Goal: Check status: Check status

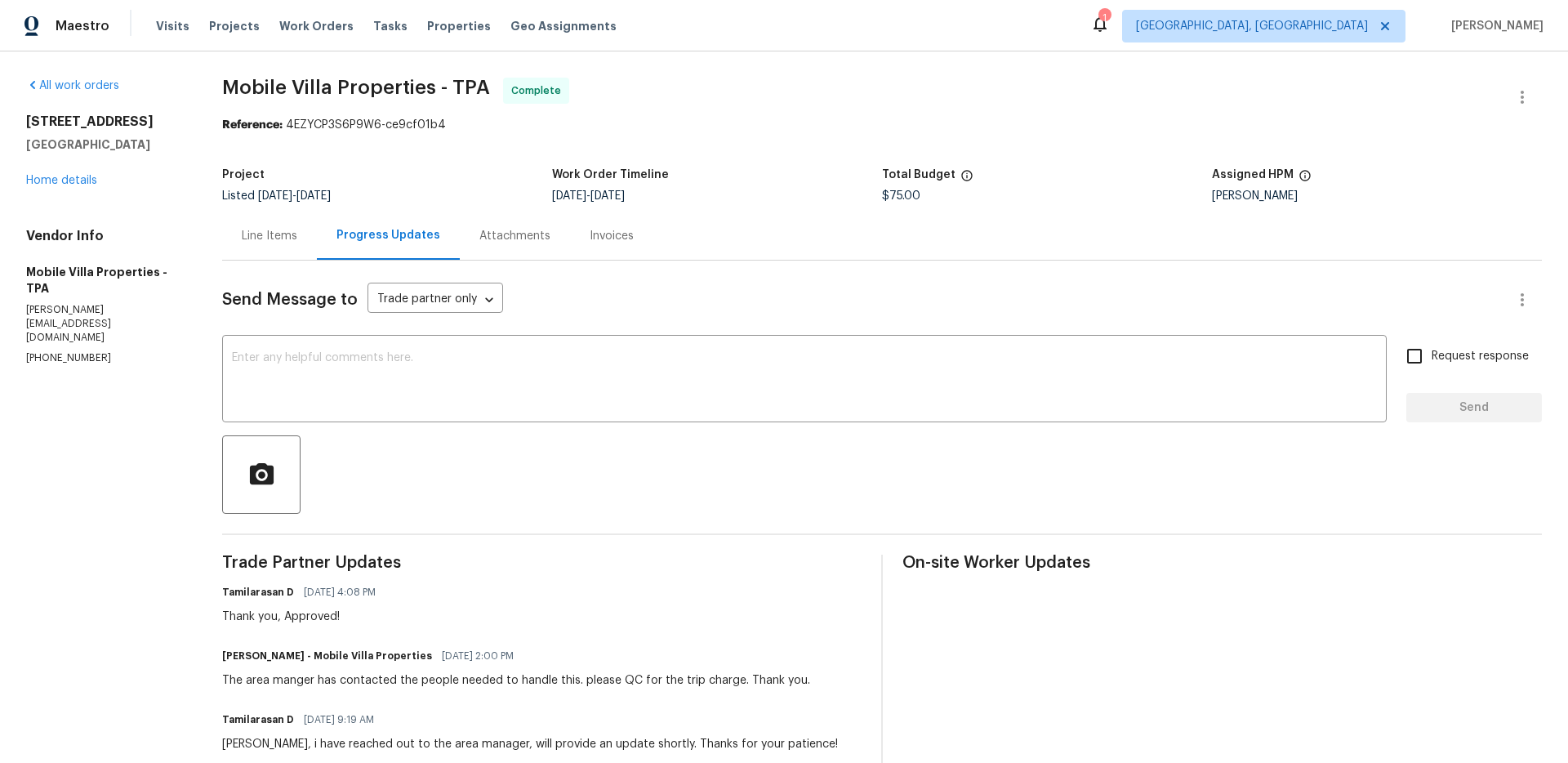
click at [406, 141] on section "Mobile Villa Properties - TPA Complete Reference: 4EZYCP3S6P9W6-ce9cf01b4 Proje…" at bounding box center [883, 768] width 1320 height 1382
click at [282, 237] on div "Line Items" at bounding box center [269, 235] width 56 height 17
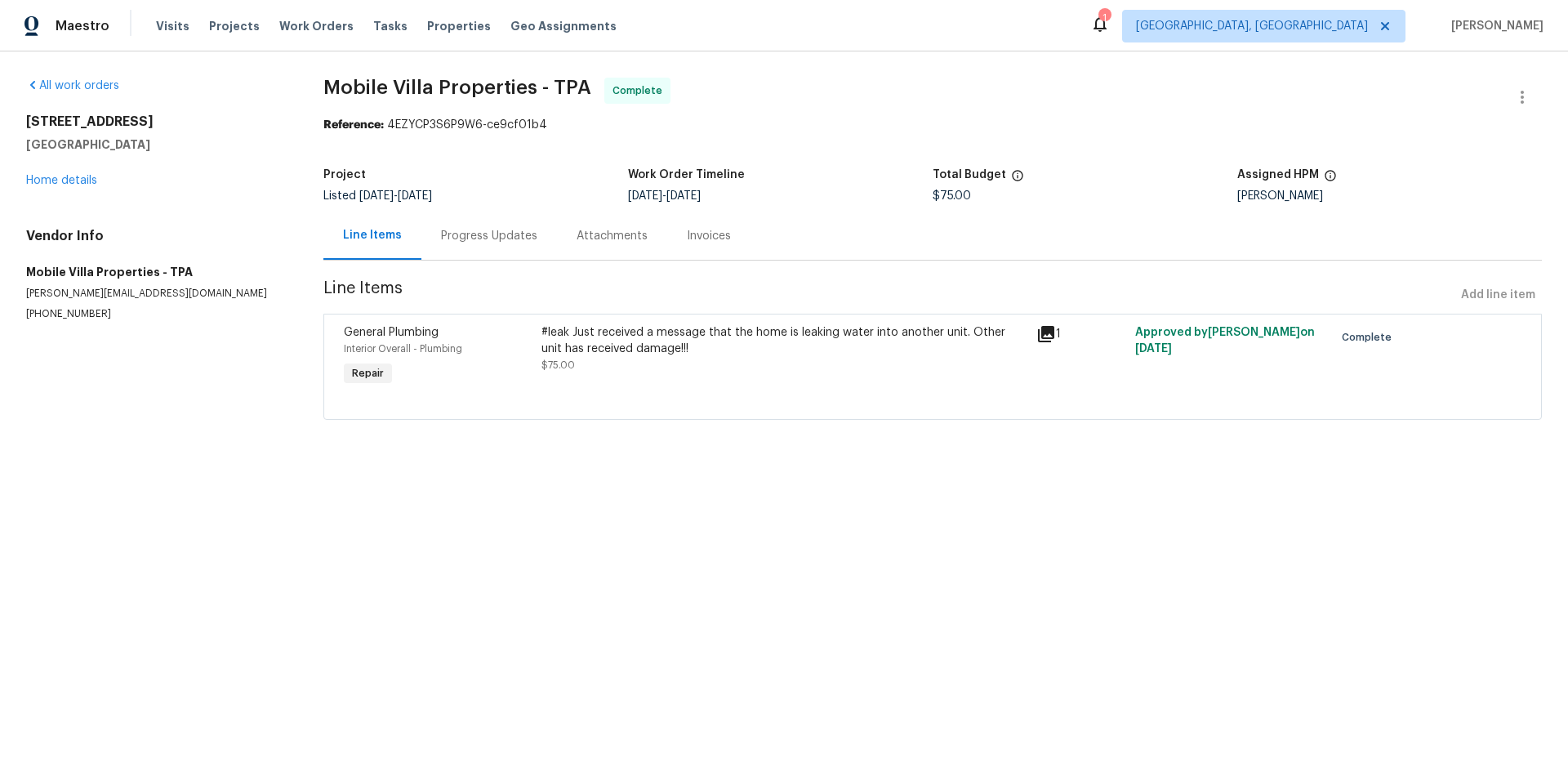
click at [815, 132] on div "Reference: 4EZYCP3S6P9W6-ce9cf01b4" at bounding box center [932, 125] width 1218 height 17
click at [826, 110] on span "Mobile Villa Properties - TPA Complete" at bounding box center [913, 97] width 1180 height 39
drag, startPoint x: 729, startPoint y: 97, endPoint x: 735, endPoint y: 6, distance: 91.2
click at [729, 94] on span "Mobile Villa Properties - TPA Complete" at bounding box center [913, 97] width 1180 height 39
click at [692, 67] on div "All work orders [STREET_ADDRESS] Home details Vendor Info Mobile Villa Properti…" at bounding box center [784, 258] width 1568 height 414
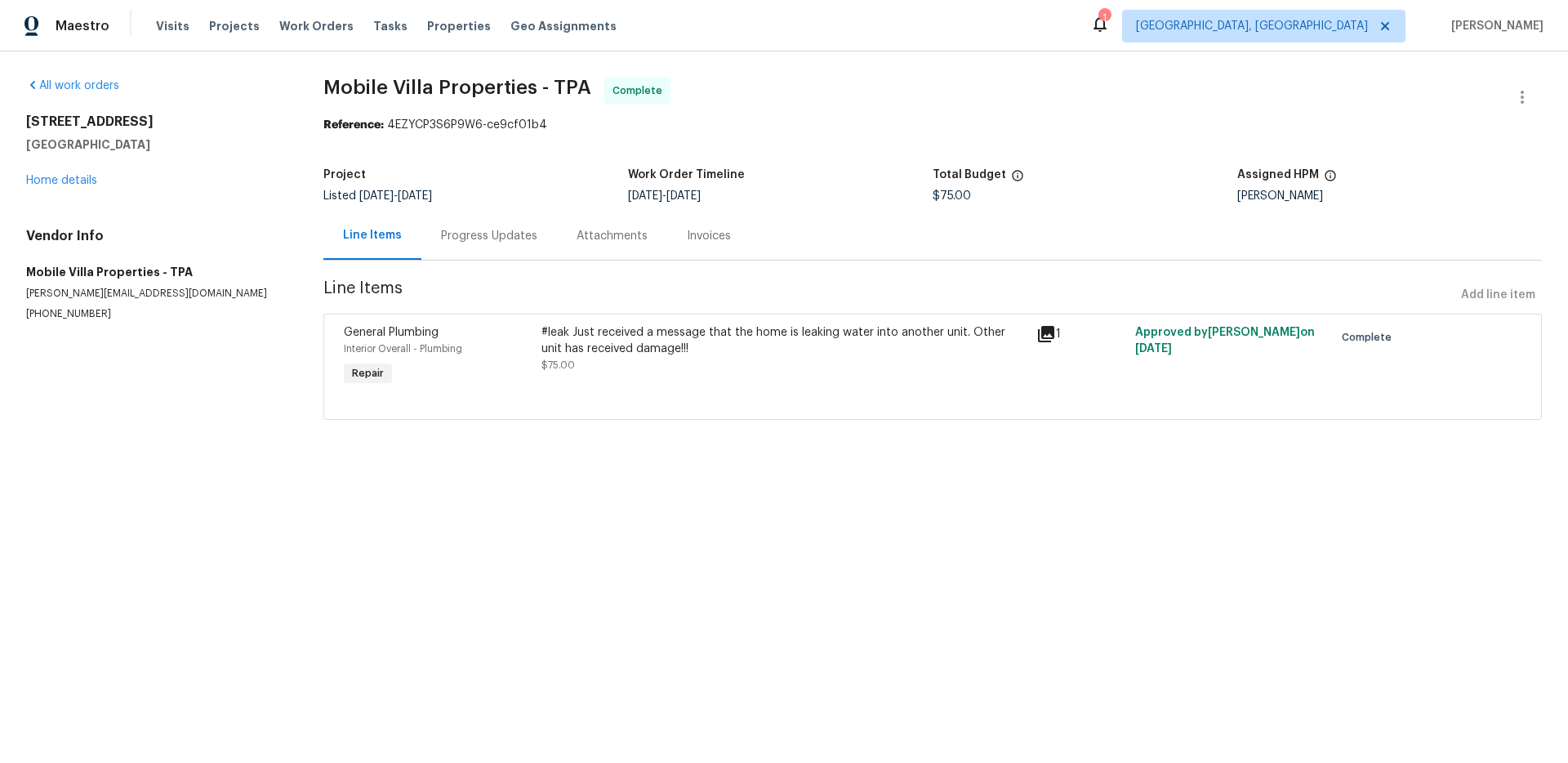
click at [710, 85] on span "Mobile Villa Properties - TPA Complete" at bounding box center [913, 97] width 1180 height 39
click at [187, 394] on section "All work orders [STREET_ADDRESS] Home details Vendor Info Mobile Villa Properti…" at bounding box center [155, 258] width 258 height 362
click at [483, 159] on section "Mobile Villa Properties - TPA Complete Reference: 4EZYCP3S6P9W6-ce9cf01b4 Proje…" at bounding box center [932, 258] width 1218 height 362
click at [472, 245] on div "Progress Updates" at bounding box center [488, 235] width 135 height 48
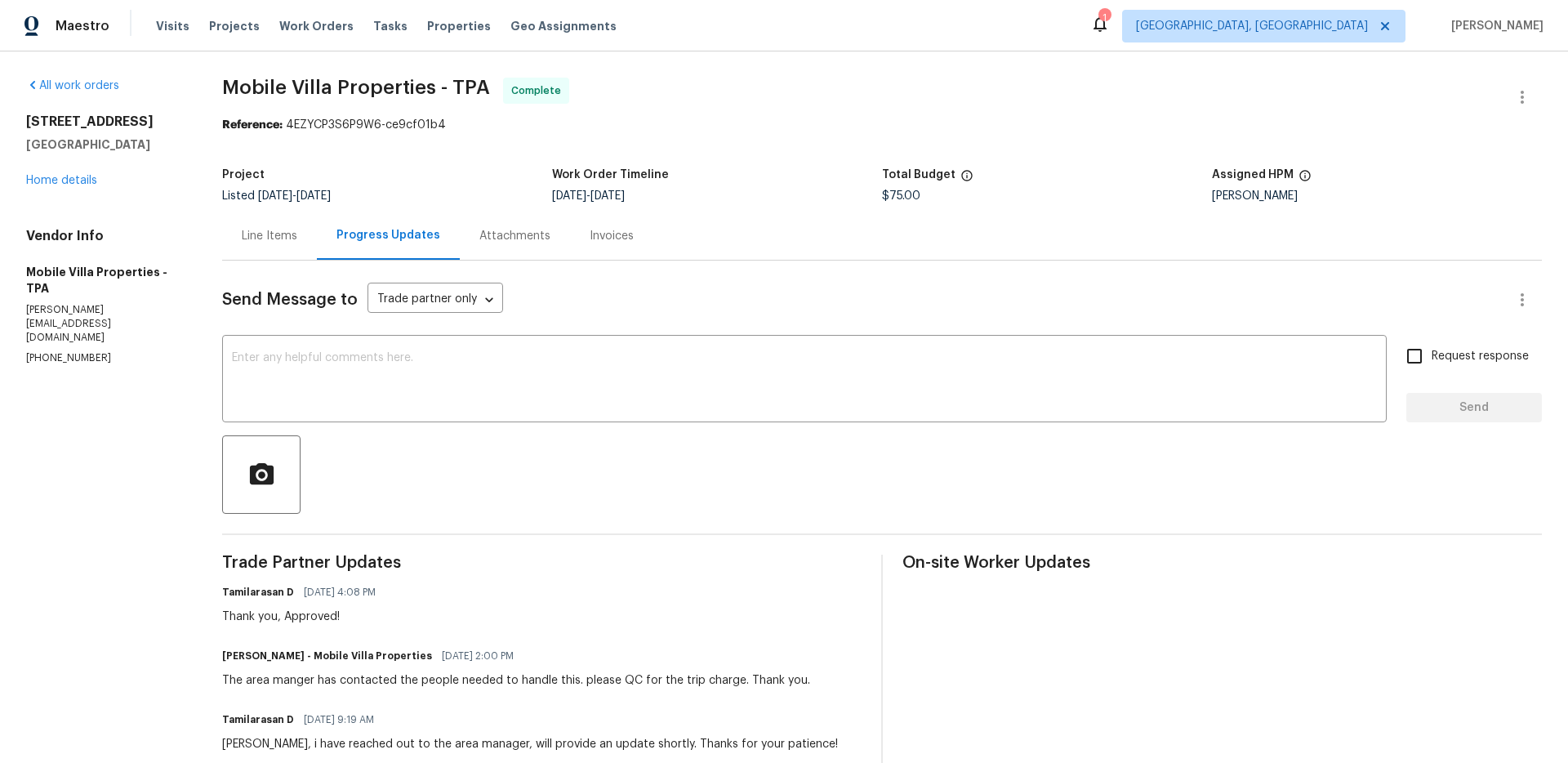
click at [408, 173] on div "Project" at bounding box center [387, 180] width 330 height 21
click at [690, 102] on span "Mobile Villa Properties - TPA Complete" at bounding box center [862, 97] width 1281 height 39
click at [290, 142] on section "Mobile Villa Properties - TPA Complete Reference: 4EZYCP3S6P9W6-ce9cf01b4 Proje…" at bounding box center [883, 768] width 1320 height 1382
drag, startPoint x: 727, startPoint y: 153, endPoint x: 579, endPoint y: 278, distance: 193.7
click at [727, 152] on section "Mobile Villa Properties - TPA Complete Reference: 4EZYCP3S6P9W6-ce9cf01b4 Proje…" at bounding box center [883, 768] width 1320 height 1382
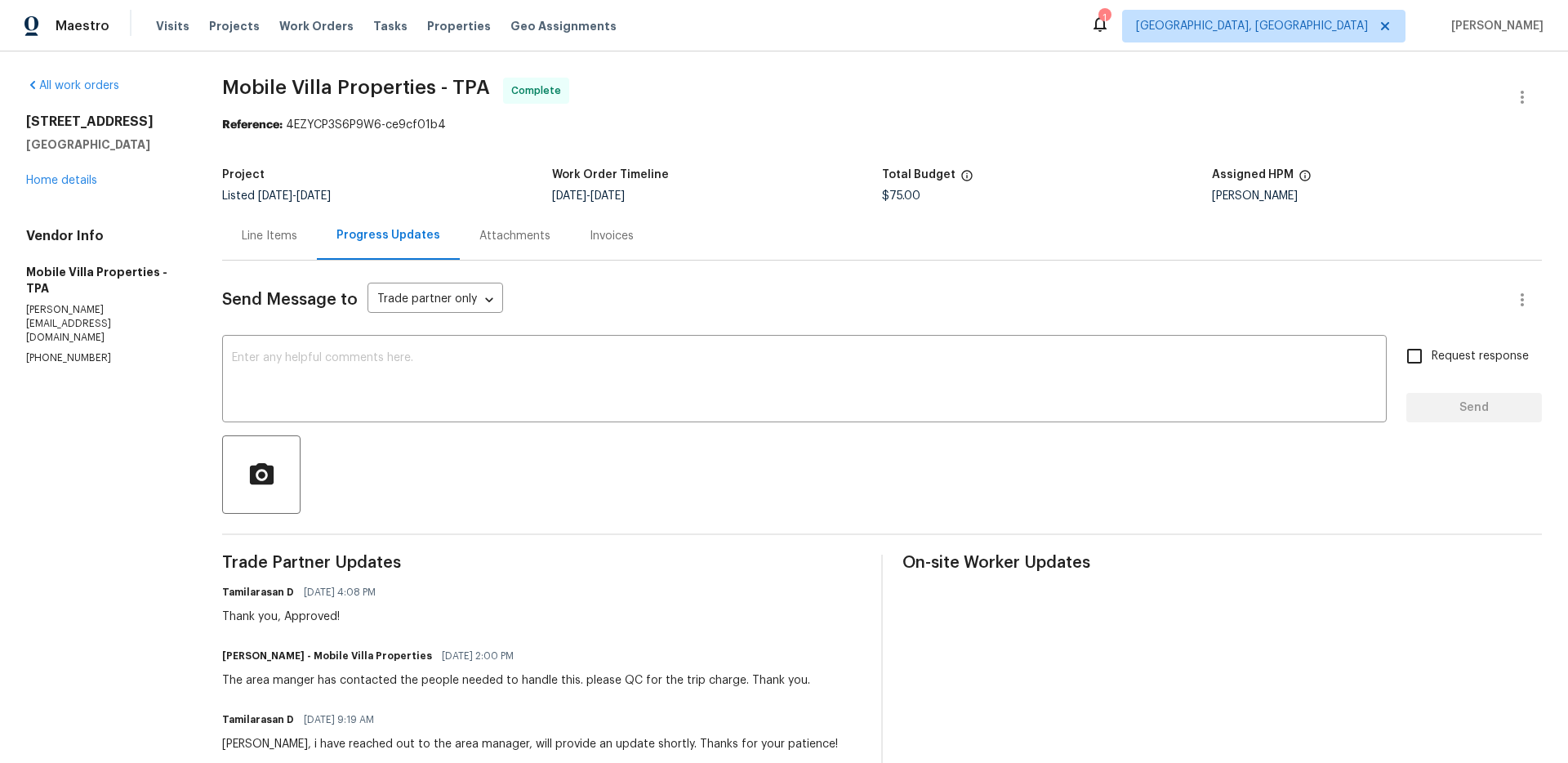
click at [745, 132] on div "Reference: 4EZYCP3S6P9W6-ce9cf01b4" at bounding box center [883, 125] width 1320 height 17
drag, startPoint x: 733, startPoint y: 132, endPoint x: 690, endPoint y: 88, distance: 61.5
click at [729, 125] on div "Reference: 4EZYCP3S6P9W6-ce9cf01b4" at bounding box center [883, 125] width 1320 height 17
click at [846, 72] on div "All work orders [STREET_ADDRESS] Home details Vendor Info Mobile Villa Properti…" at bounding box center [784, 768] width 1568 height 1434
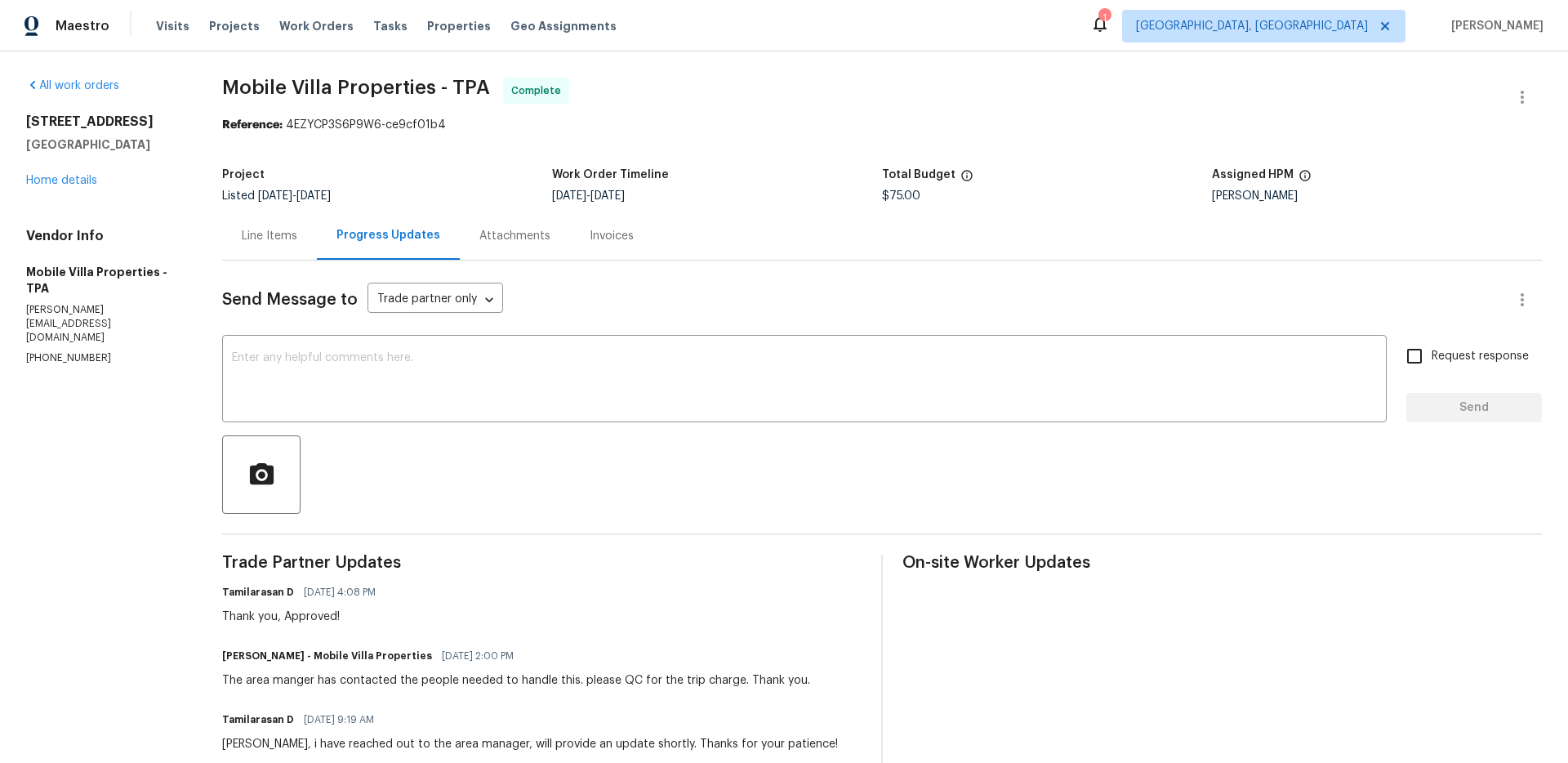
click at [845, 71] on div "All work orders [STREET_ADDRESS] Home details Vendor Info Mobile Villa Properti…" at bounding box center [784, 768] width 1568 height 1434
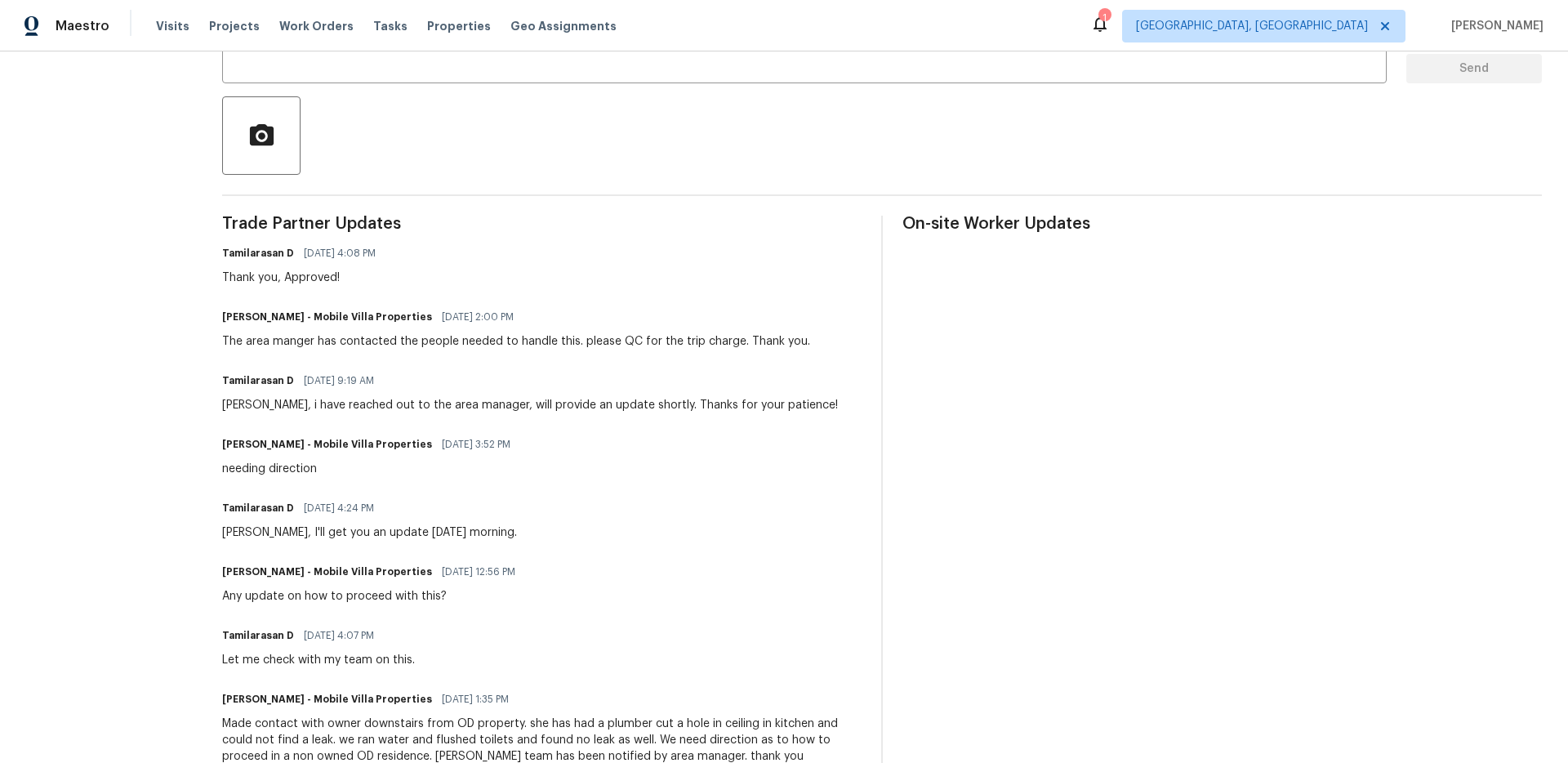
scroll to position [735, 0]
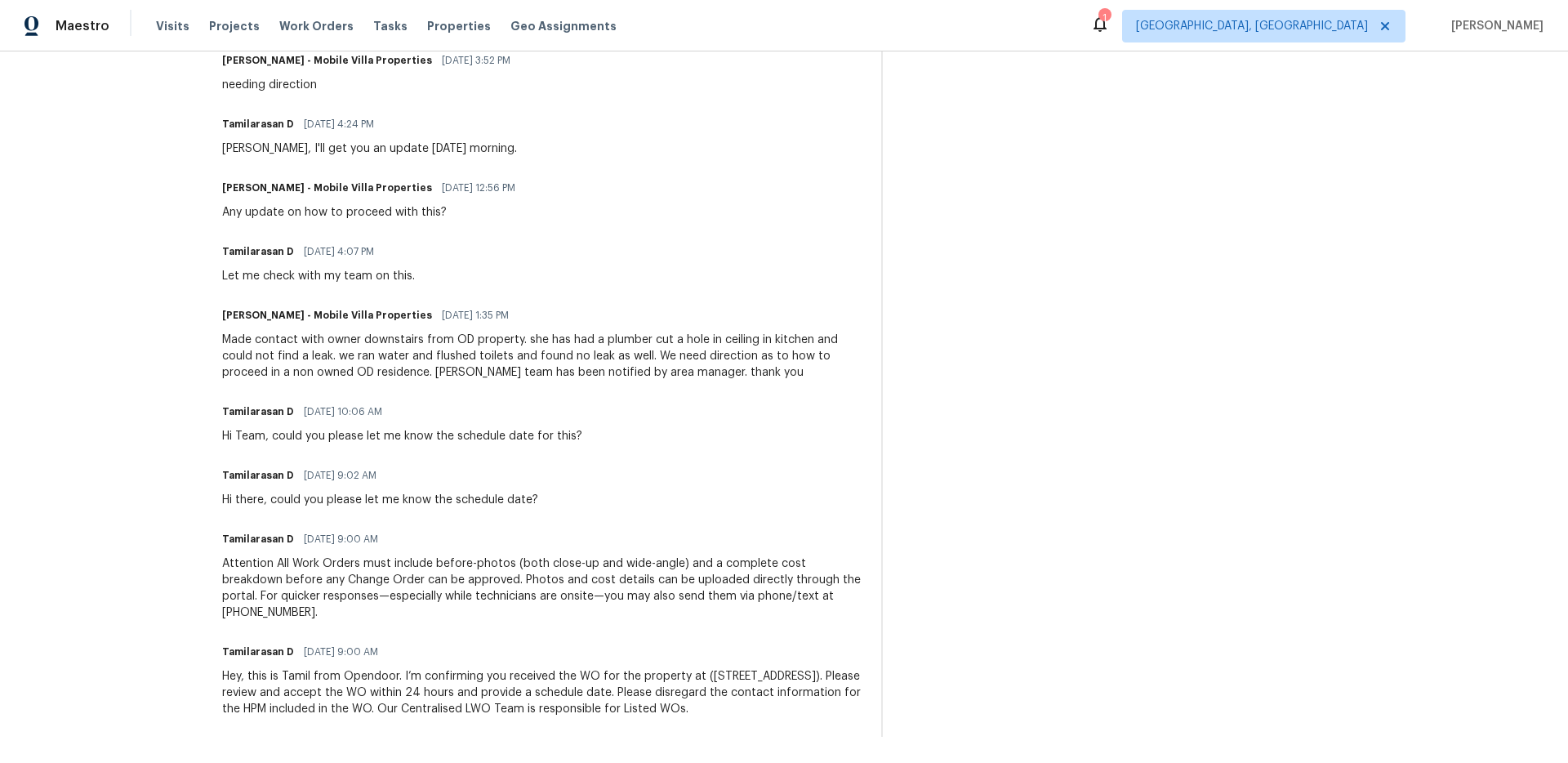
click at [1013, 458] on div "On-site Worker Updates" at bounding box center [1222, 284] width 639 height 905
drag, startPoint x: 1110, startPoint y: 330, endPoint x: 490, endPoint y: 11, distance: 697.3
click at [1110, 330] on div "On-site Worker Updates" at bounding box center [1222, 284] width 639 height 905
